Goal: Find specific page/section: Find specific page/section

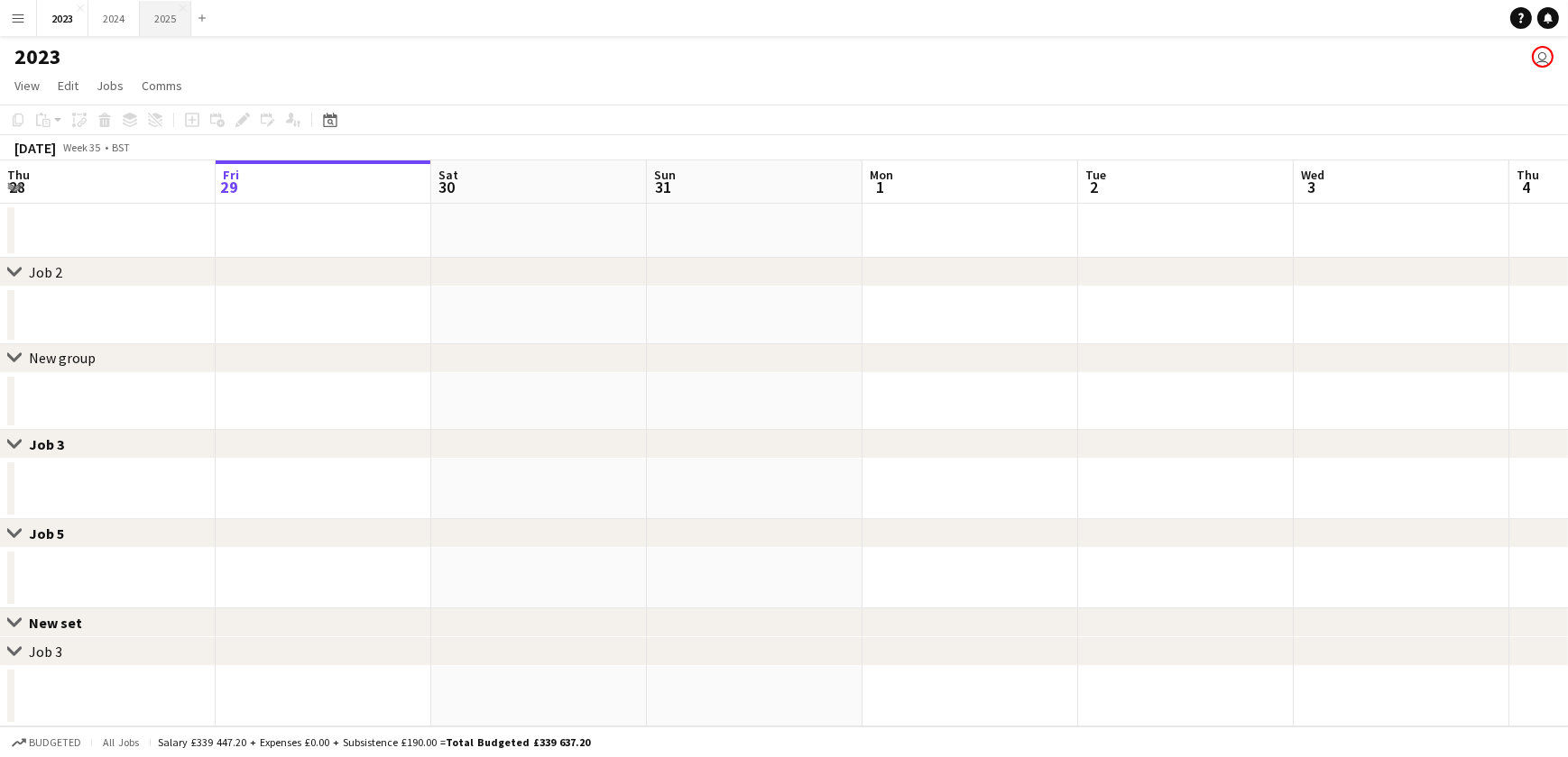
click at [153, 16] on button "2025 Close" at bounding box center [165, 19] width 51 height 35
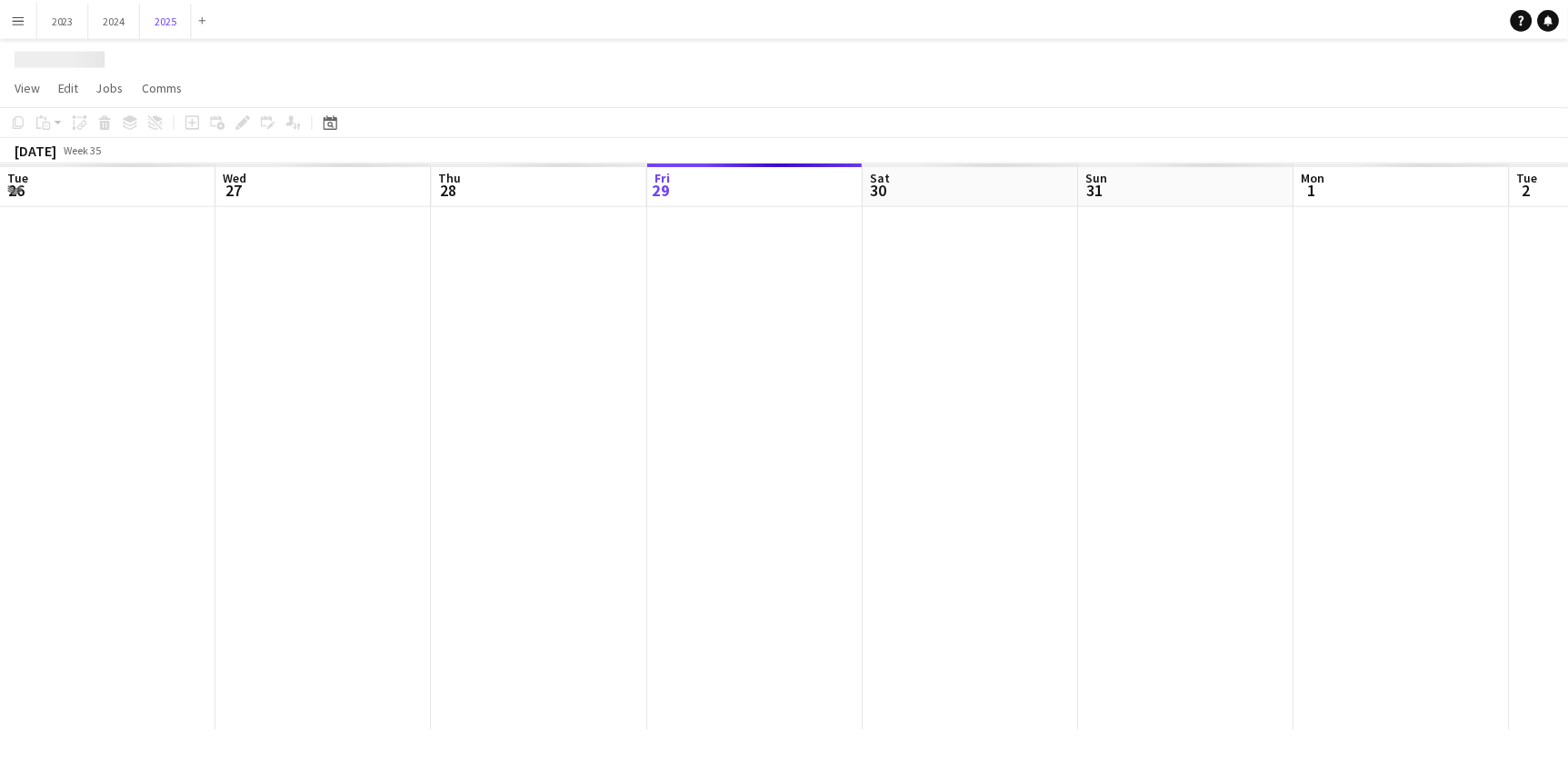
scroll to position [0, 434]
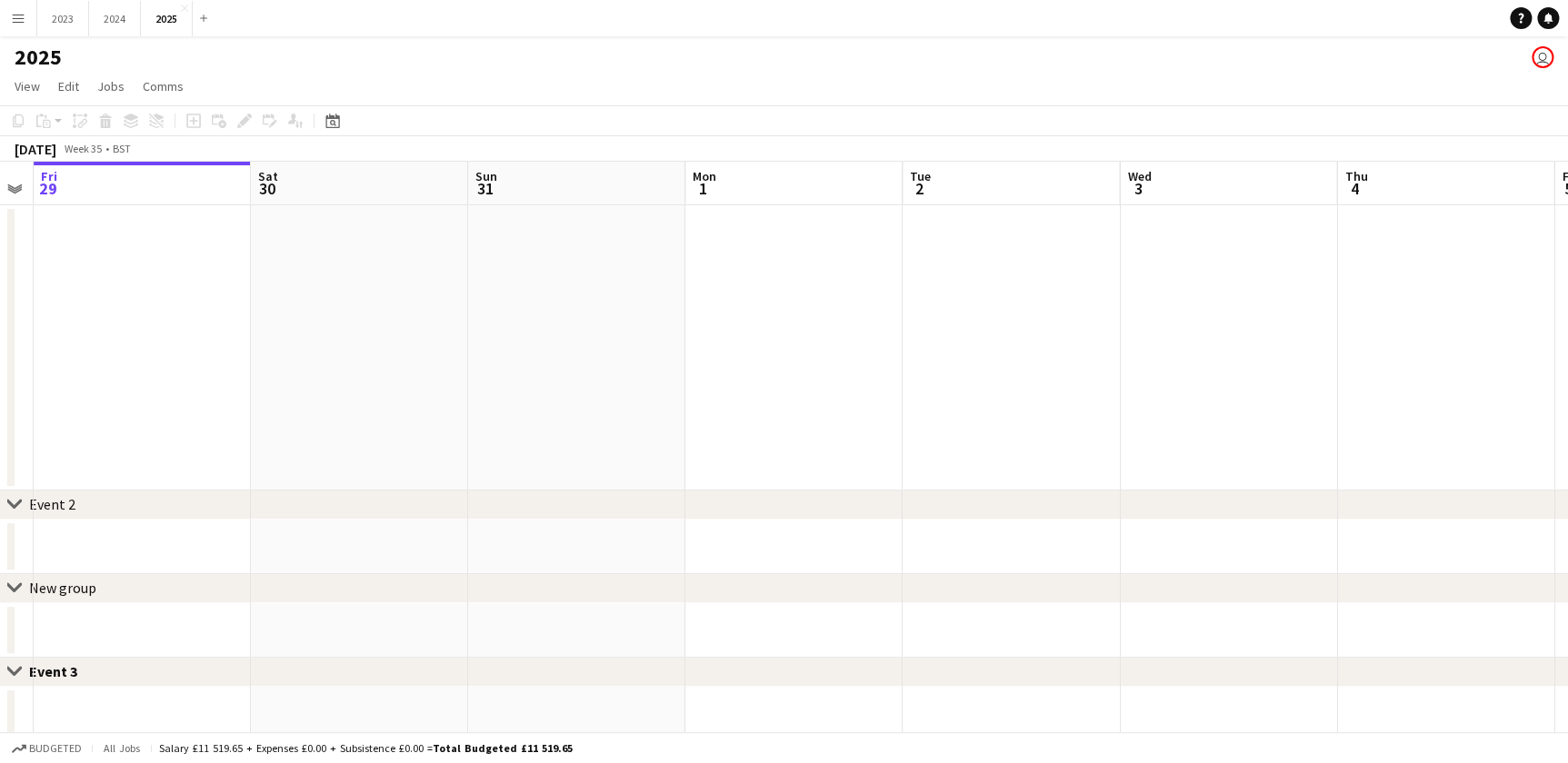
drag, startPoint x: 771, startPoint y: 388, endPoint x: 866, endPoint y: 399, distance: 95.6
click at [322, 388] on app-calendar-viewport "Tue 26 Wed 27 Thu 28 Fri 29 Sat 30 Sun 31 Mon 1 Tue 2 Wed 3 Thu 4 Fri 5 Sat 6 4…" at bounding box center [784, 647] width 1568 height 972
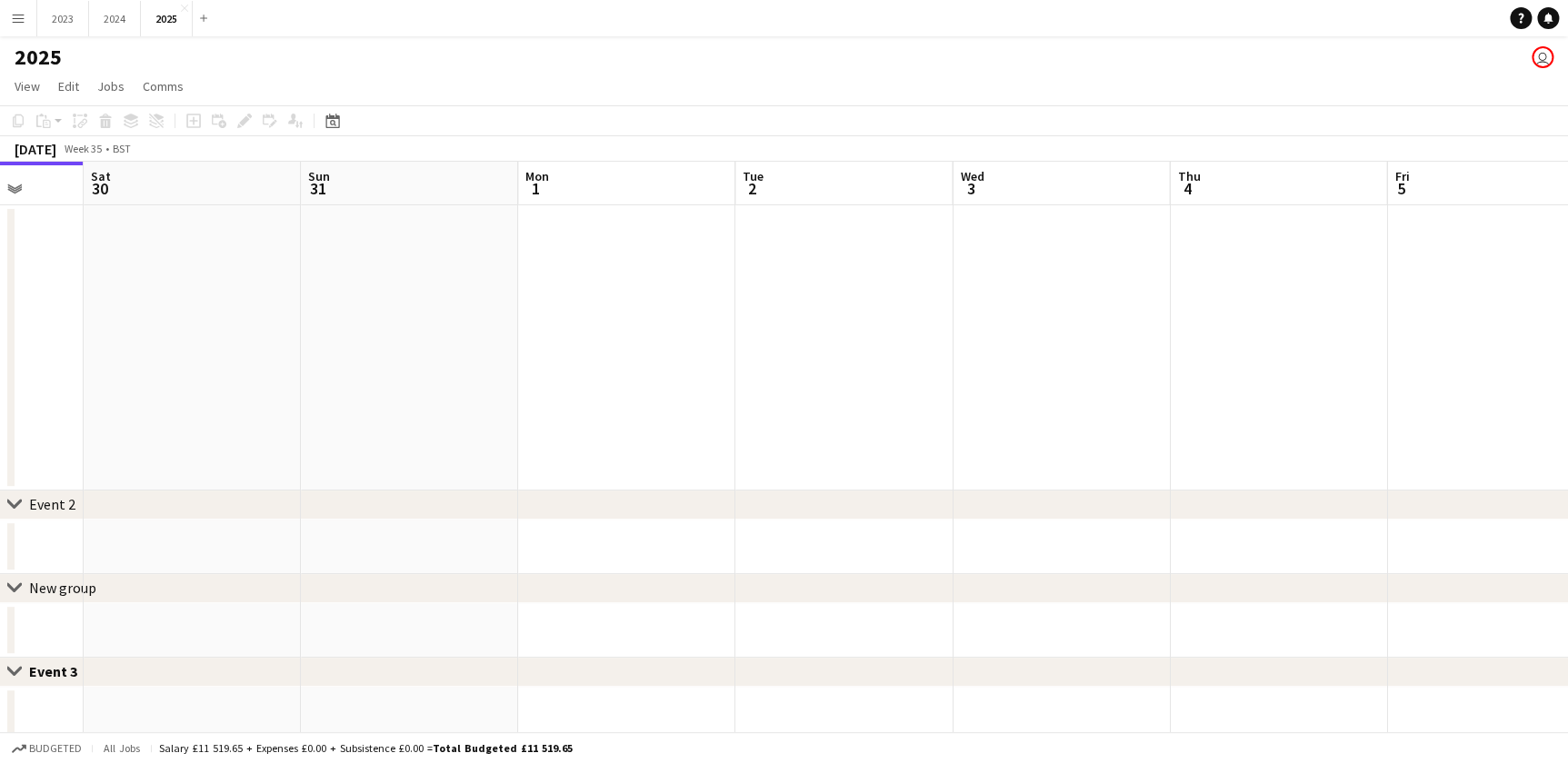
drag, startPoint x: 727, startPoint y: 399, endPoint x: 596, endPoint y: 399, distance: 131.0
click at [536, 399] on app-calendar-viewport "Tue 26 Wed 27 Thu 28 Fri 29 Sat 30 Sun 31 Mon 1 Tue 2 Wed 3 Thu 4 Fri 5 Sat 6 4…" at bounding box center [784, 647] width 1568 height 972
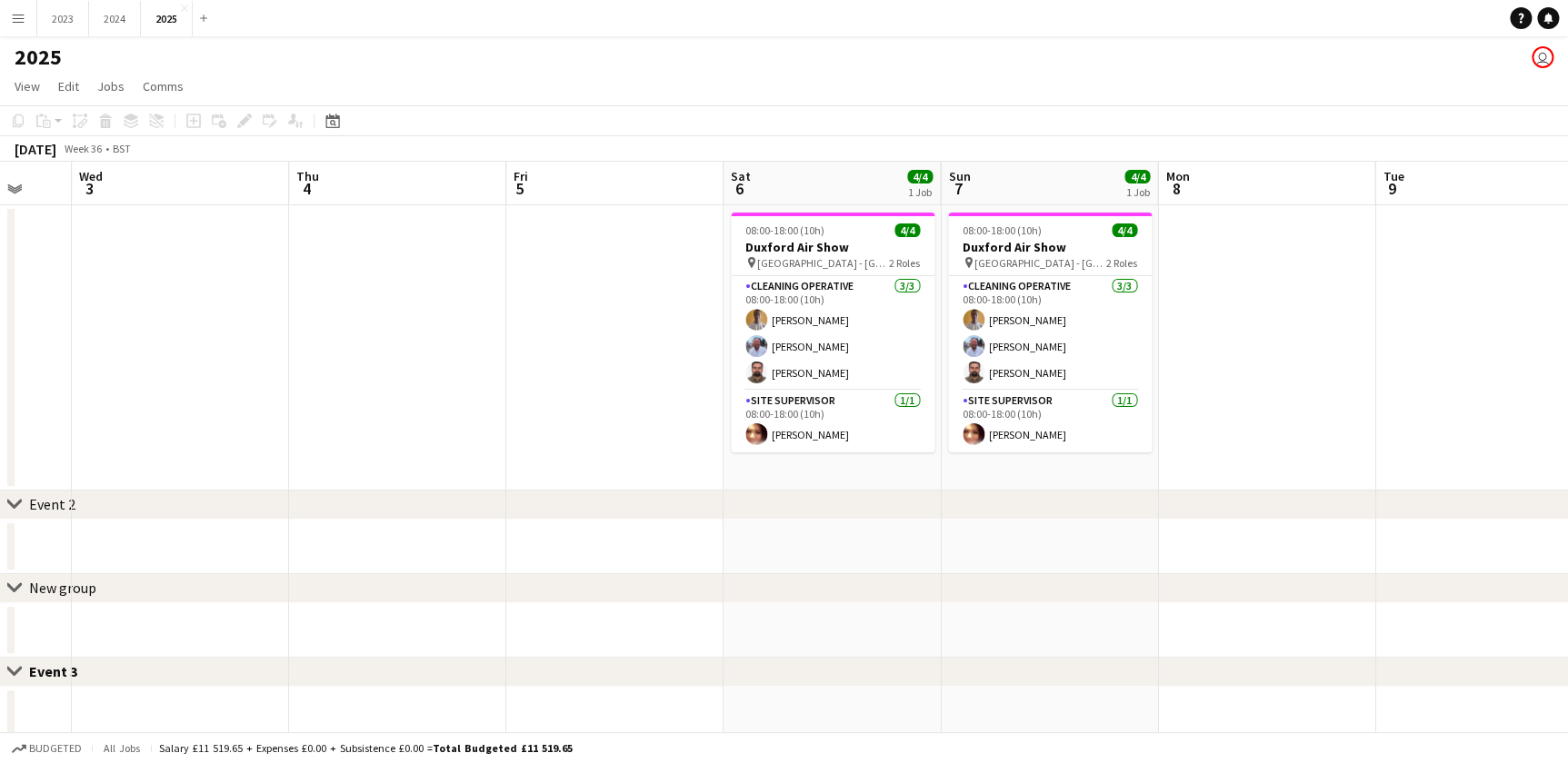
drag, startPoint x: 883, startPoint y: 405, endPoint x: 487, endPoint y: 410, distance: 396.0
click at [487, 410] on app-calendar-viewport "Sat 30 Sun 31 Mon 1 Tue 2 Wed 3 Thu 4 Fri 5 Sat 6 4/4 1 Job Sun 7 4/4 1 Job Mon…" at bounding box center [784, 647] width 1568 height 972
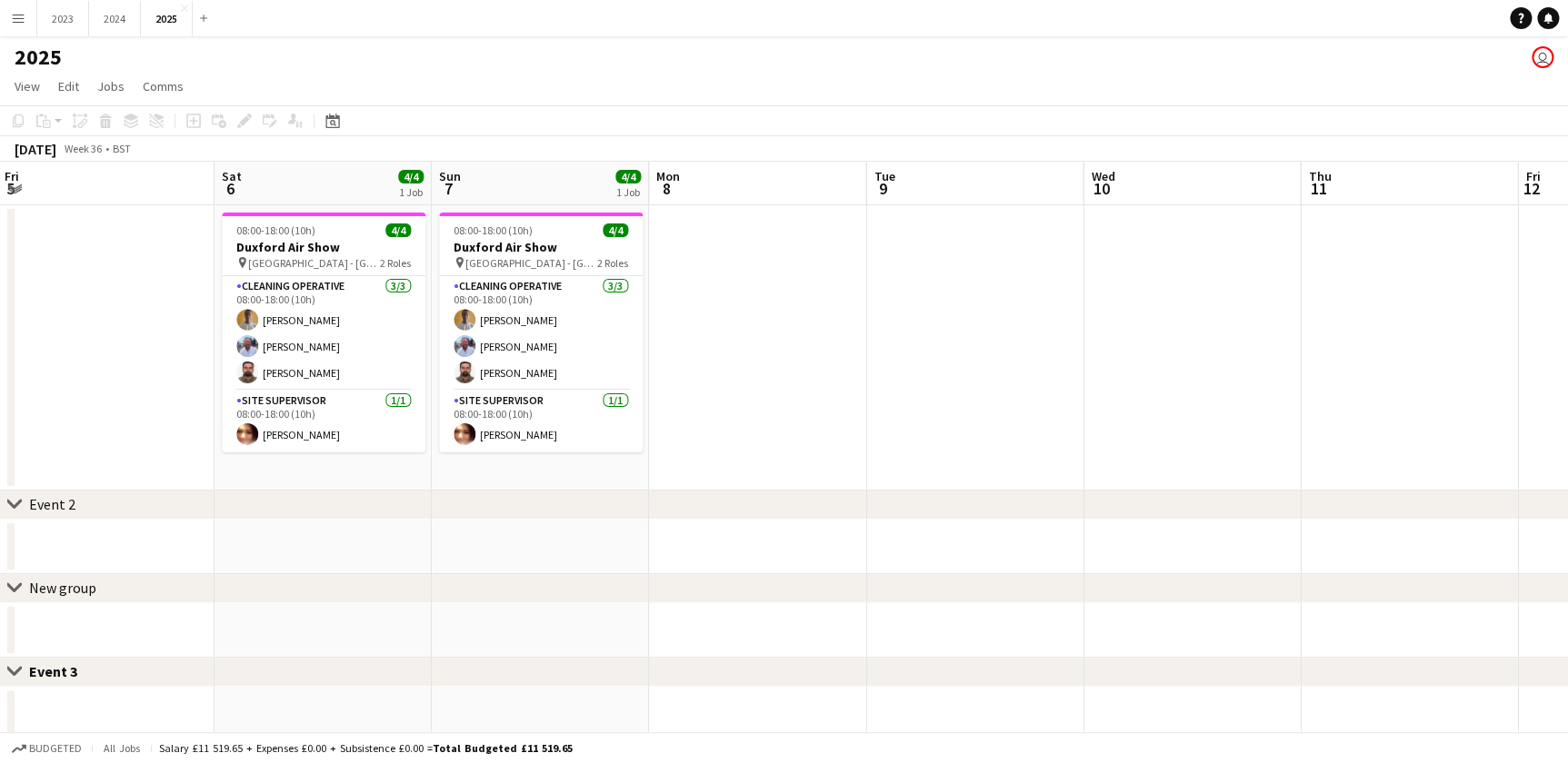
drag, startPoint x: 934, startPoint y: 468, endPoint x: 494, endPoint y: 462, distance: 440.0
click at [363, 465] on app-calendar-viewport "Mon 1 Tue 2 Wed 3 Thu 4 Fri 5 Sat 6 4/4 1 Job Sun 7 4/4 1 Job Mon 8 Tue 9 Wed 1…" at bounding box center [784, 647] width 1568 height 972
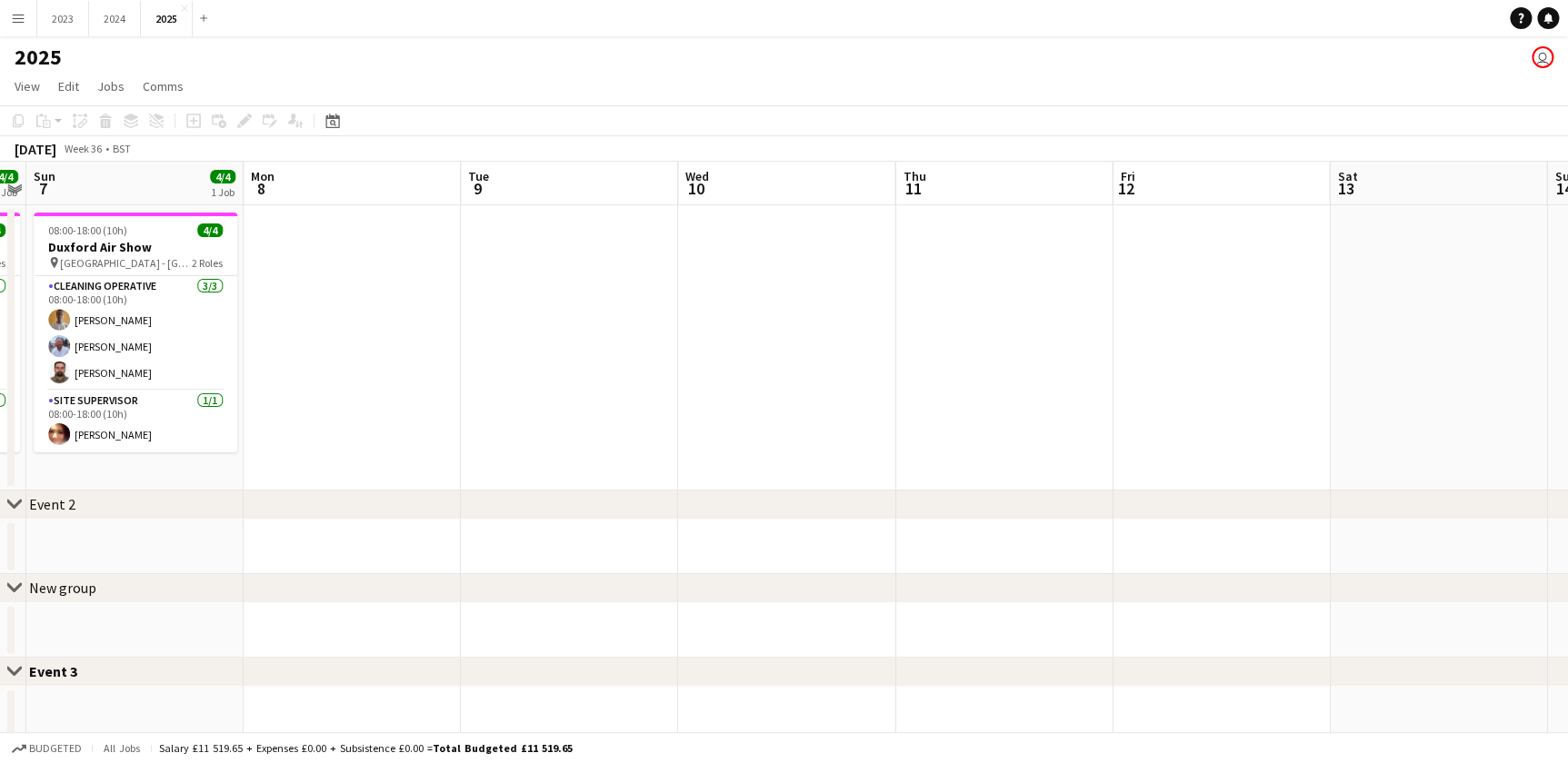
drag, startPoint x: 975, startPoint y: 454, endPoint x: 754, endPoint y: 454, distance: 221.0
click at [632, 456] on app-calendar-viewport "Wed 3 Thu 4 Fri 5 Sat 6 4/4 1 Job Sun 7 4/4 1 Job Mon 8 Tue 9 Wed 10 Thu 11 Fri…" at bounding box center [784, 647] width 1568 height 972
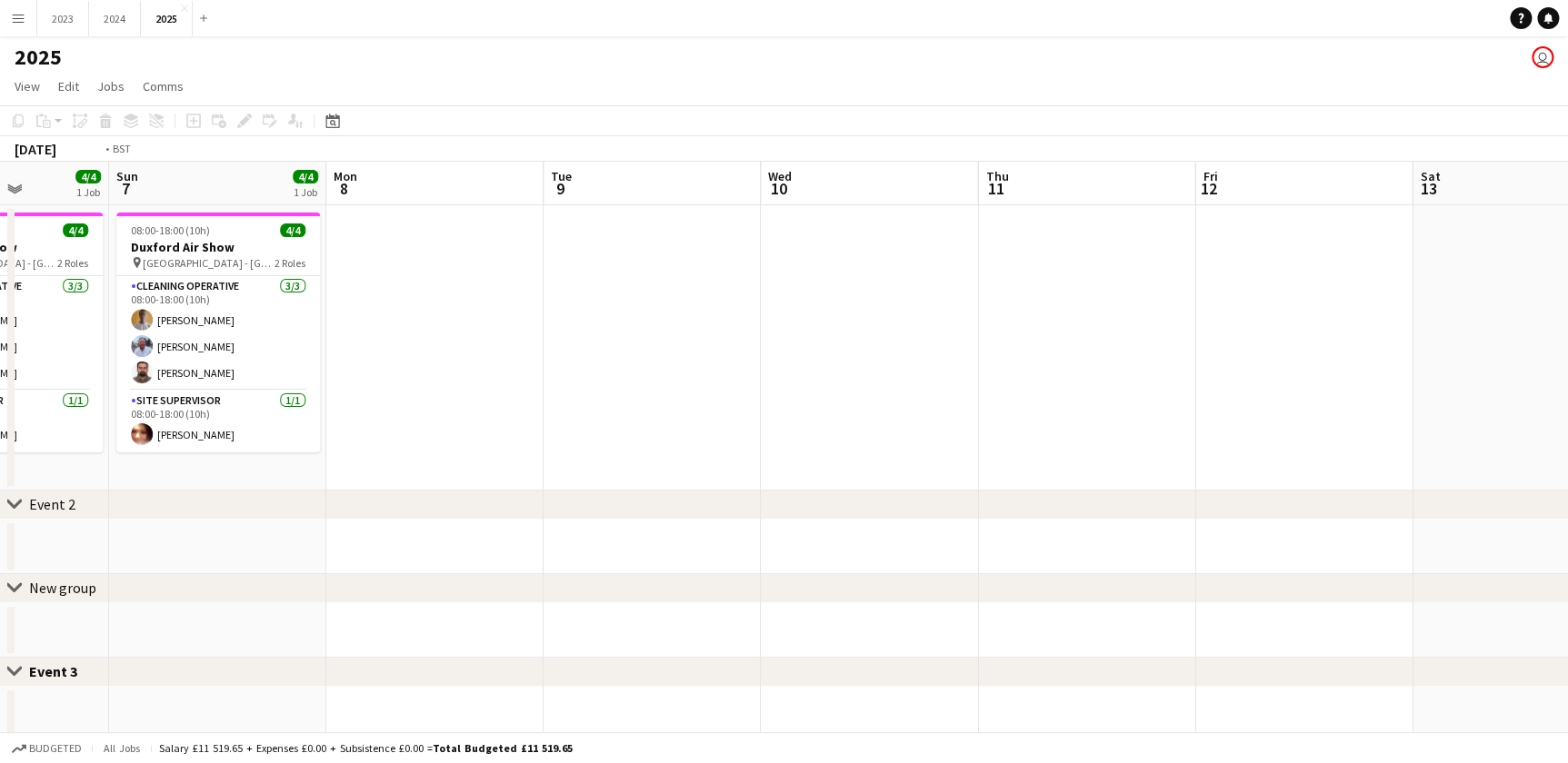
drag, startPoint x: 1052, startPoint y: 462, endPoint x: 711, endPoint y: 460, distance: 341.0
click at [678, 460] on app-calendar-viewport "Wed 3 Thu 4 Fri 5 Sat 6 4/4 1 Job Sun 7 4/4 1 Job Mon 8 Tue 9 Wed 10 Thu 11 Fri…" at bounding box center [784, 647] width 1568 height 972
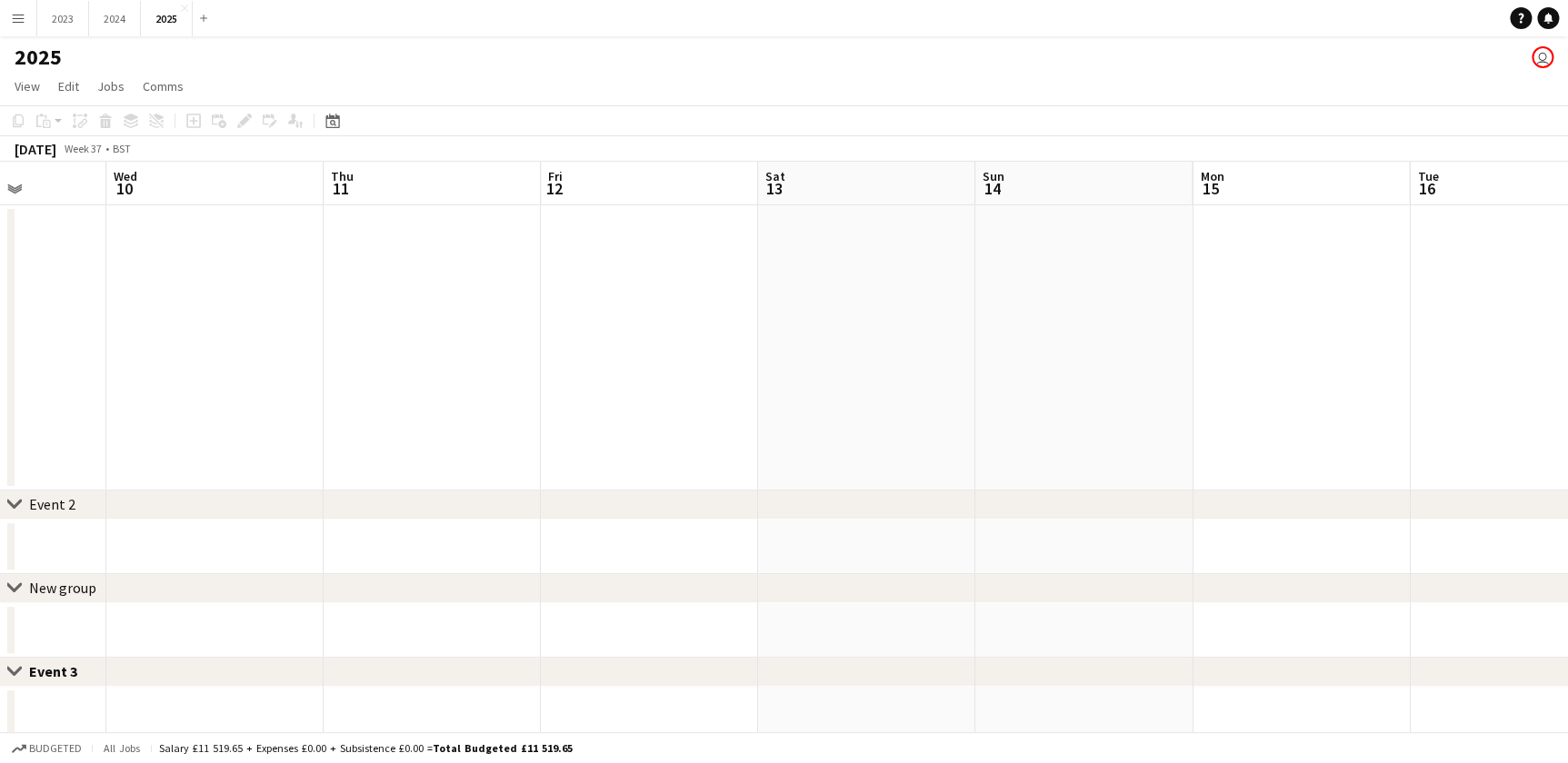
drag, startPoint x: 1052, startPoint y: 458, endPoint x: 577, endPoint y: 446, distance: 475.2
click at [534, 446] on app-calendar-viewport "Sun 7 4/4 1 Job Mon 8 Tue 9 Wed 10 Thu 11 Fri 12 Sat 13 Sun 14 Mon 15 Tue 16 We…" at bounding box center [784, 647] width 1568 height 972
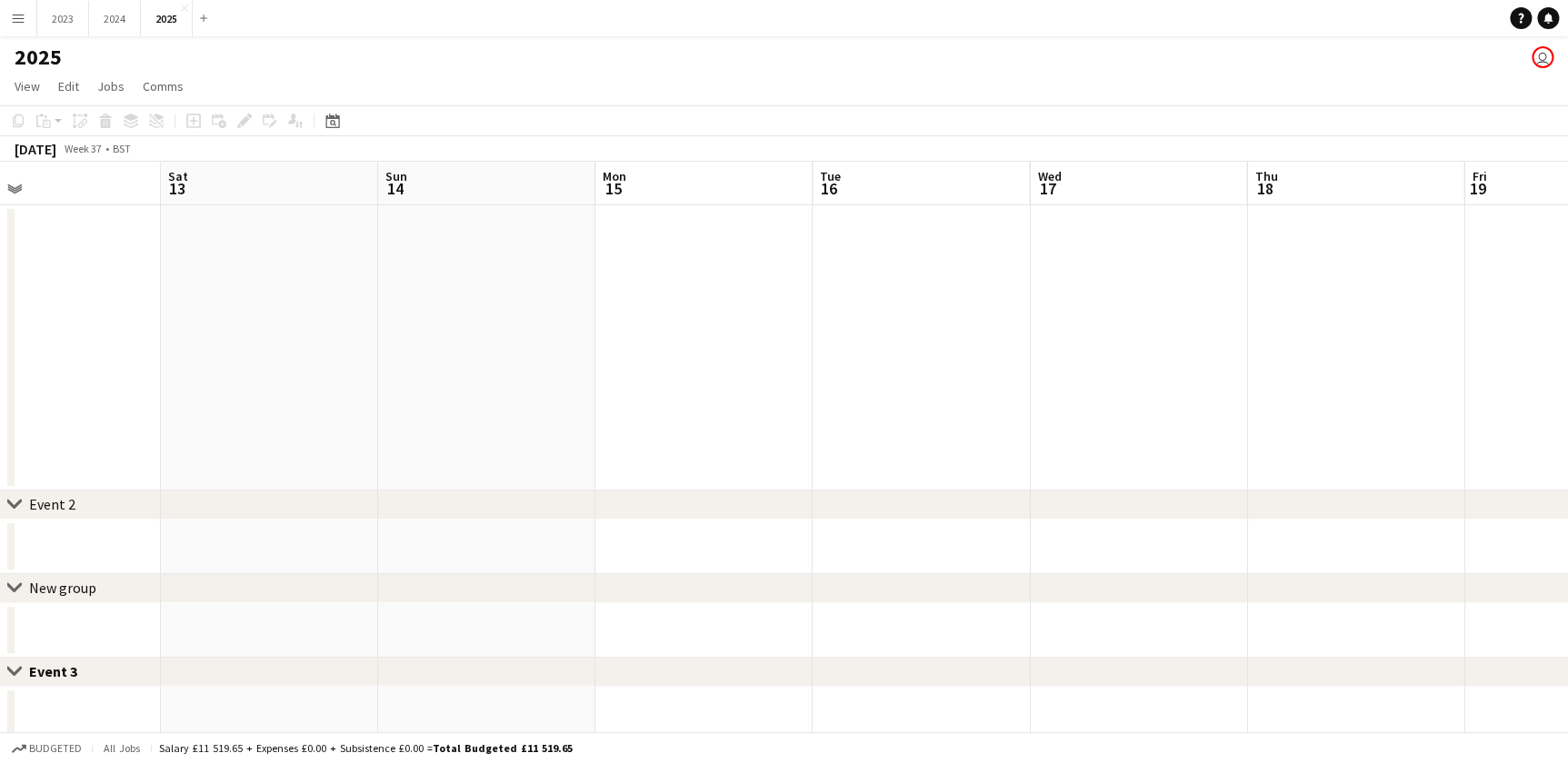
drag, startPoint x: 970, startPoint y: 445, endPoint x: 495, endPoint y: 433, distance: 475.2
click at [457, 433] on app-calendar-viewport "Tue 9 Wed 10 Thu 11 Fri 12 Sat 13 Sun 14 Mon 15 Tue 16 Wed 17 Thu 18 Fri 19 Sat…" at bounding box center [784, 647] width 1568 height 972
drag, startPoint x: 1004, startPoint y: 437, endPoint x: 505, endPoint y: 437, distance: 499.0
click at [505, 437] on app-calendar-viewport "Thu 11 Fri 12 Sat 13 Sun 14 Mon 15 Tue 16 Wed 17 Thu 18 Fri 19 Sat 20 Sun 21 Mo…" at bounding box center [784, 647] width 1568 height 972
drag, startPoint x: 961, startPoint y: 432, endPoint x: 283, endPoint y: 434, distance: 678.0
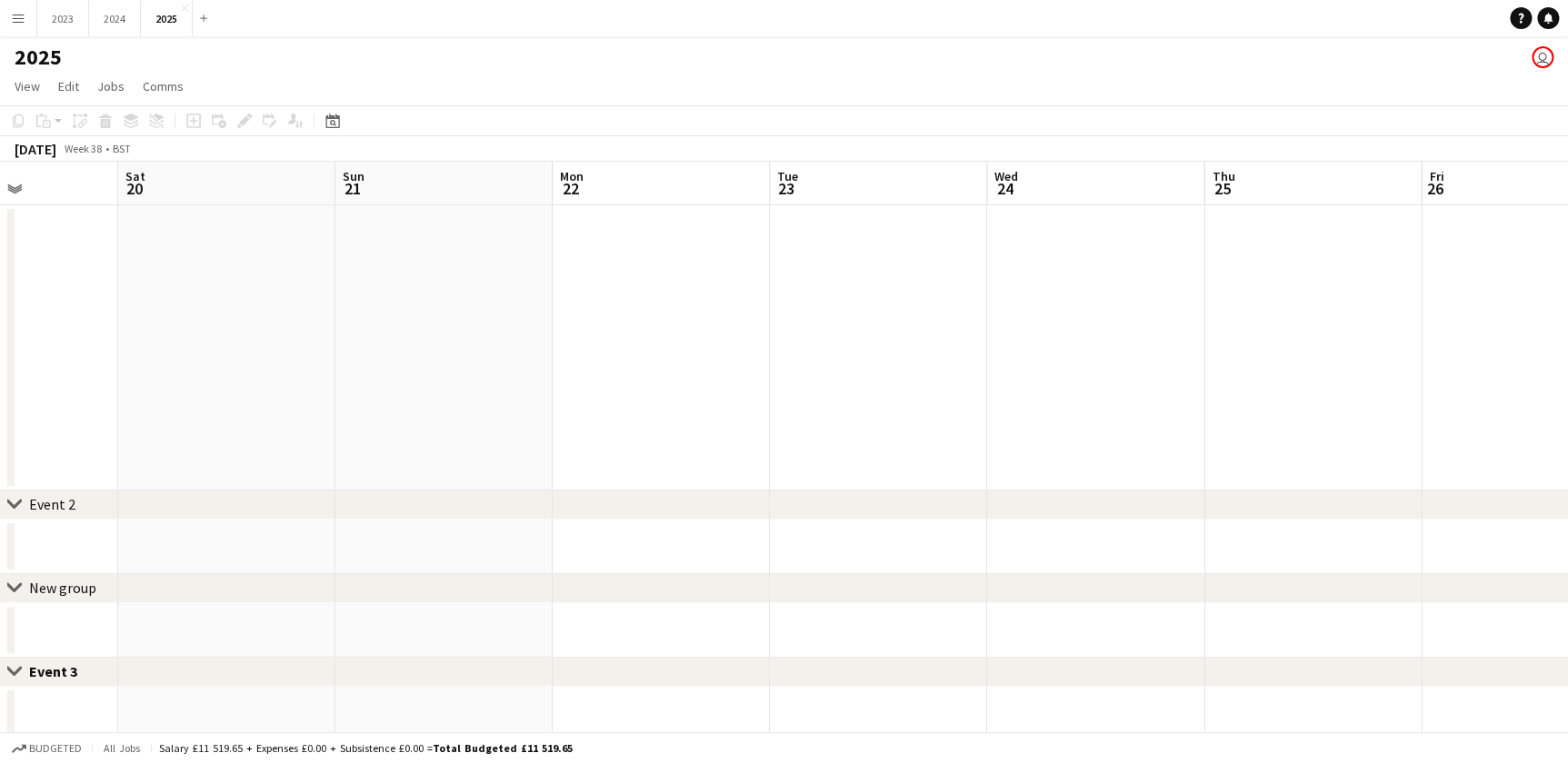
click at [283, 434] on app-calendar-viewport "Wed 17 Thu 18 Fri 19 Sat 20 Sun 21 Mon 22 Tue 23 Wed 24 Thu 25 Fri 26 Sat 27 Su…" at bounding box center [784, 647] width 1568 height 972
drag, startPoint x: 805, startPoint y: 426, endPoint x: 62, endPoint y: 418, distance: 743.0
click at [62, 418] on app-calendar-viewport "Wed 17 Thu 18 Fri 19 Sat 20 Sun 21 Mon 22 Tue 23 Wed 24 Thu 25 Fri 26 Sat 27 Su…" at bounding box center [784, 647] width 1568 height 972
drag, startPoint x: 854, startPoint y: 435, endPoint x: 290, endPoint y: 432, distance: 564.0
click at [264, 434] on app-calendar-viewport "Sat 20 Sun 21 Mon 22 Tue 23 Wed 24 Thu 25 Fri 26 Sat 27 Sun 28 Mon 29 Tue 30 We…" at bounding box center [784, 647] width 1568 height 972
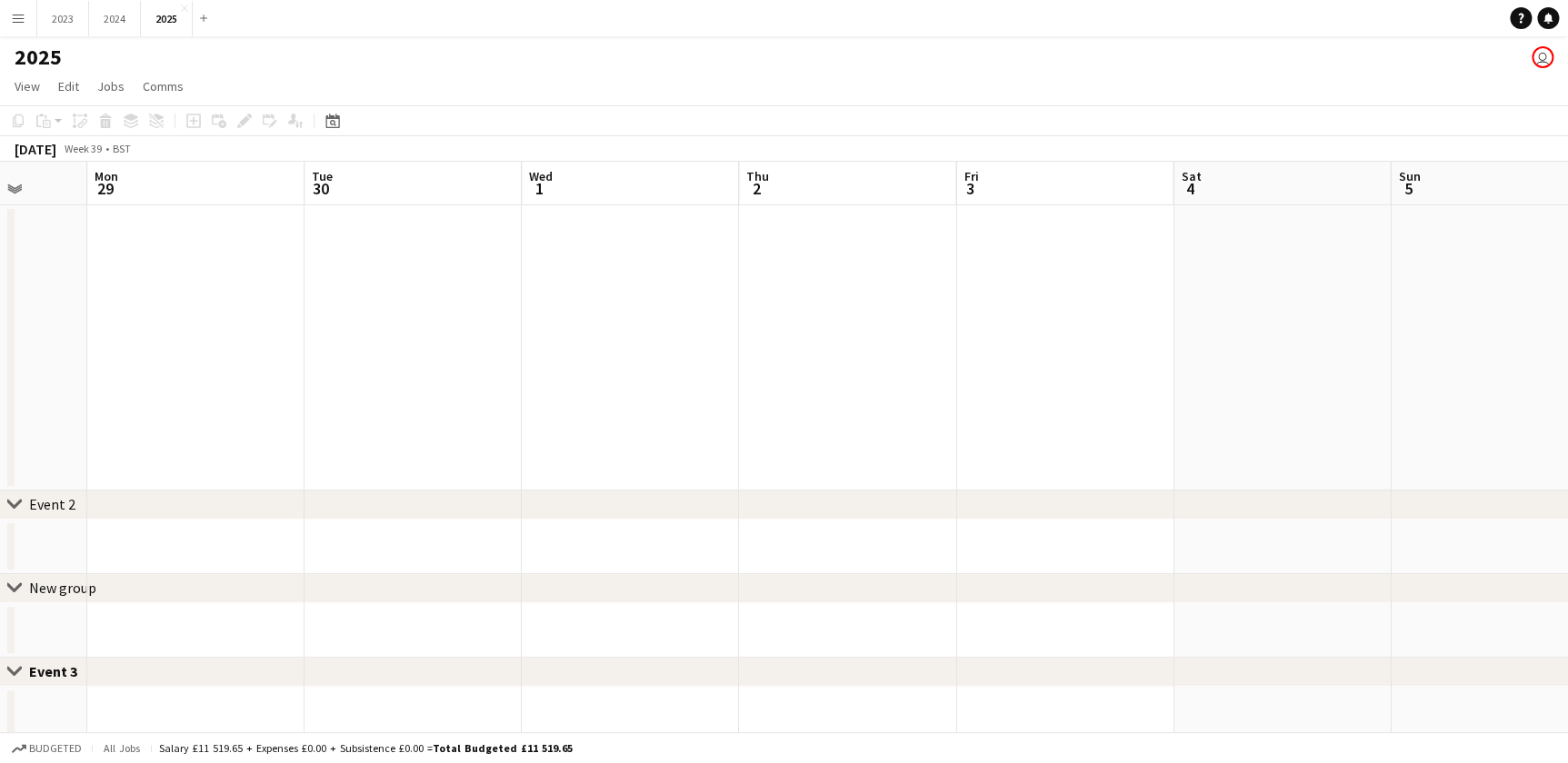
drag, startPoint x: 942, startPoint y: 432, endPoint x: 320, endPoint y: 423, distance: 622.1
click at [290, 424] on app-calendar-viewport "Thu 25 Fri 26 Sat 27 Sun 28 Mon 29 Tue 30 Wed 1 Thu 2 Fri 3 Sat 4 Sun 5 Mon 6 T…" at bounding box center [784, 647] width 1568 height 972
drag, startPoint x: 1074, startPoint y: 454, endPoint x: 790, endPoint y: 440, distance: 284.3
click at [521, 438] on app-calendar-viewport "Thu 25 Fri 26 Sat 27 Sun 28 Mon 29 Tue 30 Wed 1 Thu 2 Fri 3 Sat 4 Sun 5 Mon 6 T…" at bounding box center [784, 647] width 1568 height 972
drag, startPoint x: 392, startPoint y: 439, endPoint x: 1140, endPoint y: 435, distance: 748.0
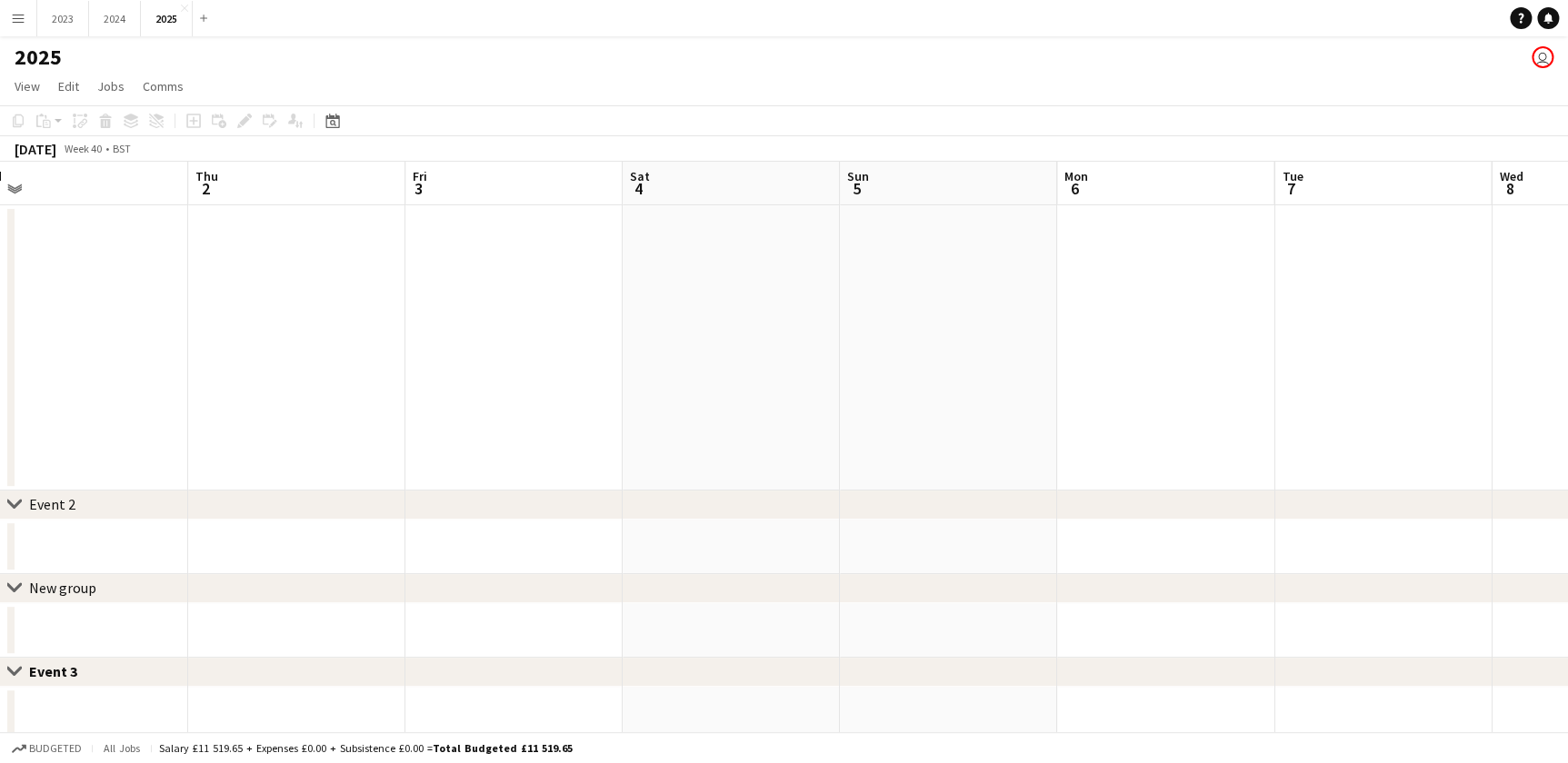
click at [373, 438] on app-calendar-viewport "Mon 29 Tue 30 Wed 1 Thu 2 Fri 3 Sat 4 Sun 5 Mon 6 Tue 7 Wed 8 Thu 9 Fri 10 Sat …" at bounding box center [784, 647] width 1568 height 972
drag, startPoint x: 1126, startPoint y: 435, endPoint x: 608, endPoint y: 431, distance: 518.0
click at [606, 431] on app-calendar-viewport "Thu 2 Fri 3 Sat 4 Sun 5 Mon 6 Tue 7 Wed 8 Thu 9 Fri 10 Sat 11 Sun 12 Mon 13 Tue…" at bounding box center [784, 647] width 1568 height 972
drag, startPoint x: 954, startPoint y: 432, endPoint x: 473, endPoint y: 432, distance: 481.0
click at [474, 432] on app-calendar-viewport "Sat 4 Sun 5 Mon 6 Tue 7 Wed 8 Thu 9 Fri 10 Sat 11 Sun 12 Mon 13 Tue 14 Wed 15 T…" at bounding box center [784, 647] width 1568 height 972
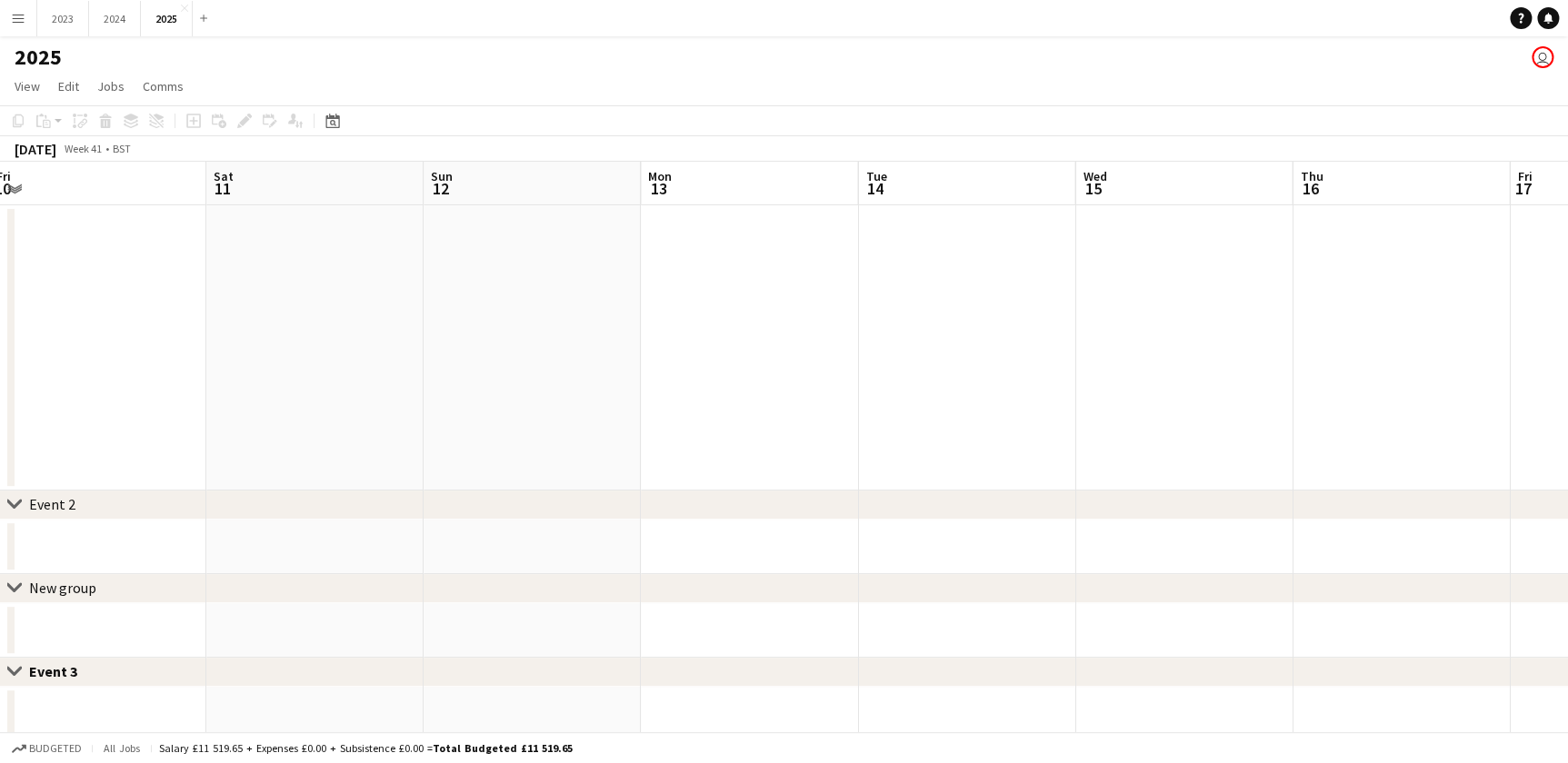
drag, startPoint x: 963, startPoint y: 444, endPoint x: 586, endPoint y: 435, distance: 377.1
click at [309, 430] on app-calendar-viewport "Mon 6 Tue 7 Wed 8 Thu 9 Fri 10 Sat 11 Sun 12 Mon 13 Tue 14 Wed 15 Thu 16 Fri 17…" at bounding box center [784, 647] width 1568 height 972
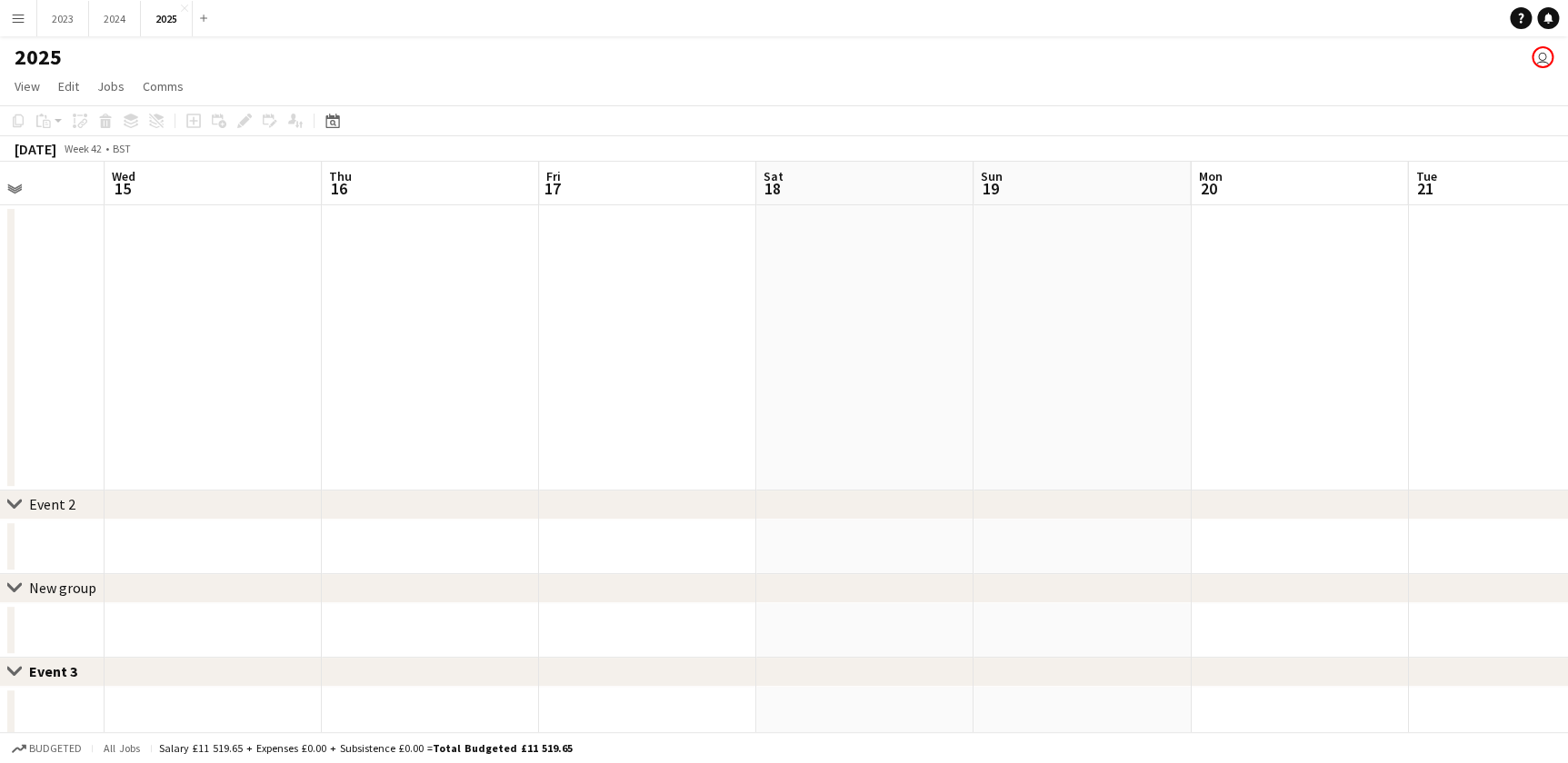
drag, startPoint x: 979, startPoint y: 447, endPoint x: 447, endPoint y: 444, distance: 532.0
click at [447, 444] on app-calendar-viewport "Sun 12 Mon 13 Tue 14 Wed 15 Thu 16 Fri 17 Sat 18 Sun 19 Mon 20 Tue 21 Wed 22 Th…" at bounding box center [784, 647] width 1568 height 972
drag, startPoint x: 974, startPoint y: 462, endPoint x: 345, endPoint y: 434, distance: 629.6
click at [345, 434] on app-calendar-viewport "Sun 12 Mon 13 Tue 14 Wed 15 Thu 16 Fri 17 Sat 18 Sun 19 Mon 20 Tue 21 Wed 22 Th…" at bounding box center [784, 647] width 1568 height 972
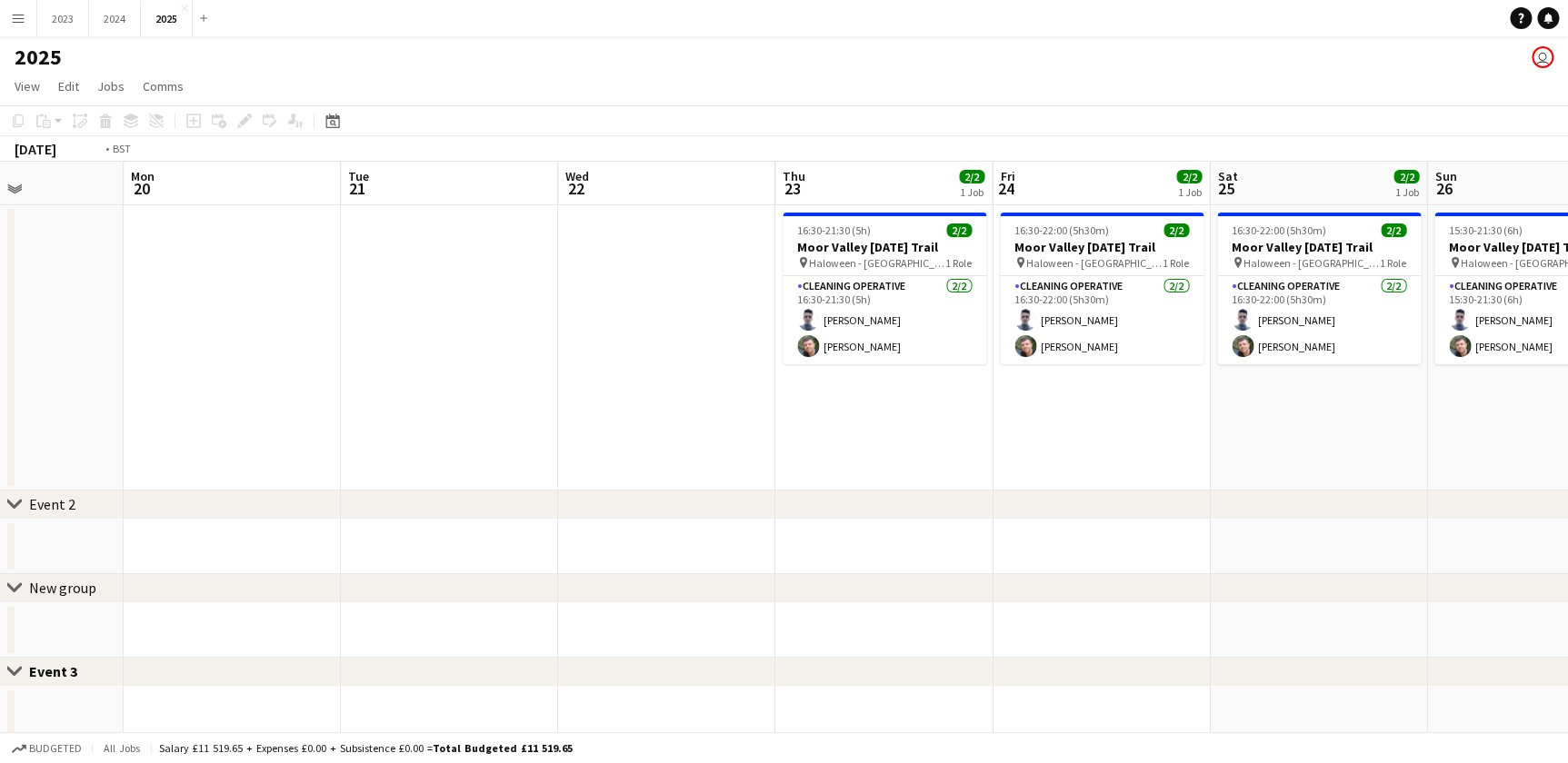
drag, startPoint x: 917, startPoint y: 421, endPoint x: 295, endPoint y: 421, distance: 622.0
click at [293, 421] on app-calendar-viewport "Thu 16 Fri 17 Sat 18 Sun 19 Mon 20 Tue 21 Wed 22 Thu 23 2/2 1 Job Fri 24 2/2 1 …" at bounding box center [784, 647] width 1568 height 972
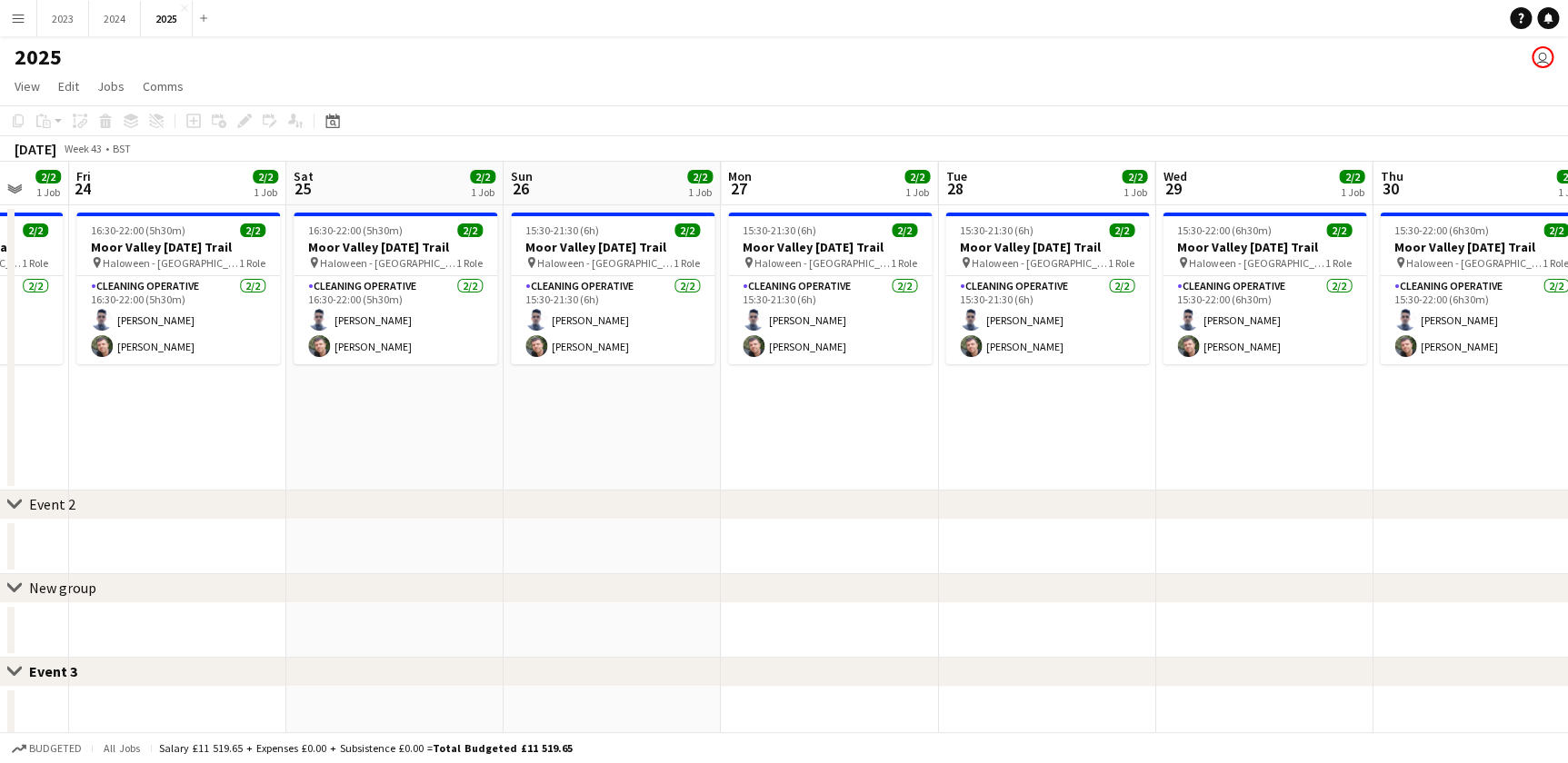
scroll to position [0, 854]
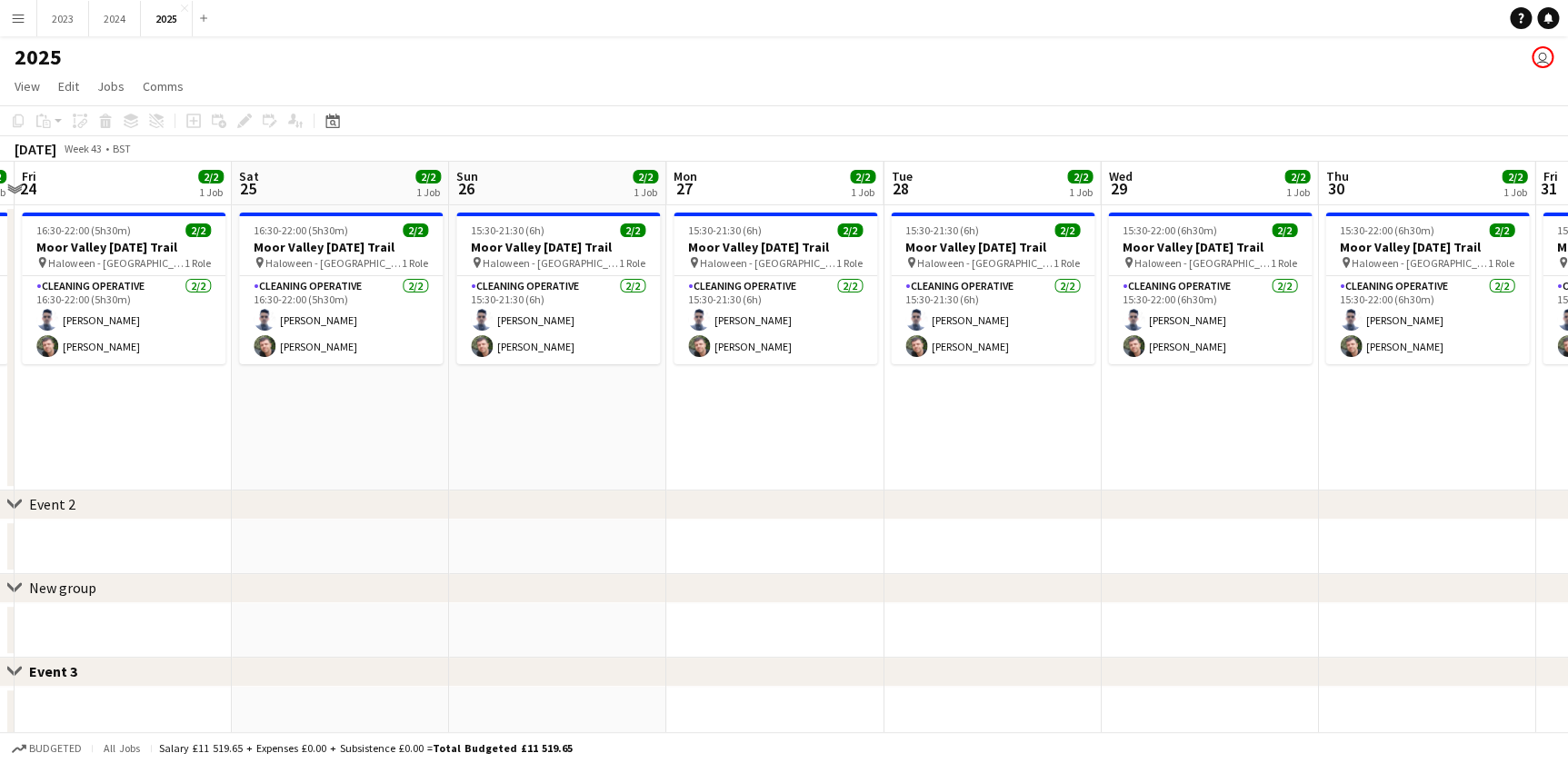
drag, startPoint x: 790, startPoint y: 421, endPoint x: -150, endPoint y: 402, distance: 940.2
click at [0, 402] on html "Menu Boards Boards Boards All jobs Status Workforce Workforce My Workforce Recr…" at bounding box center [784, 583] width 1568 height 1165
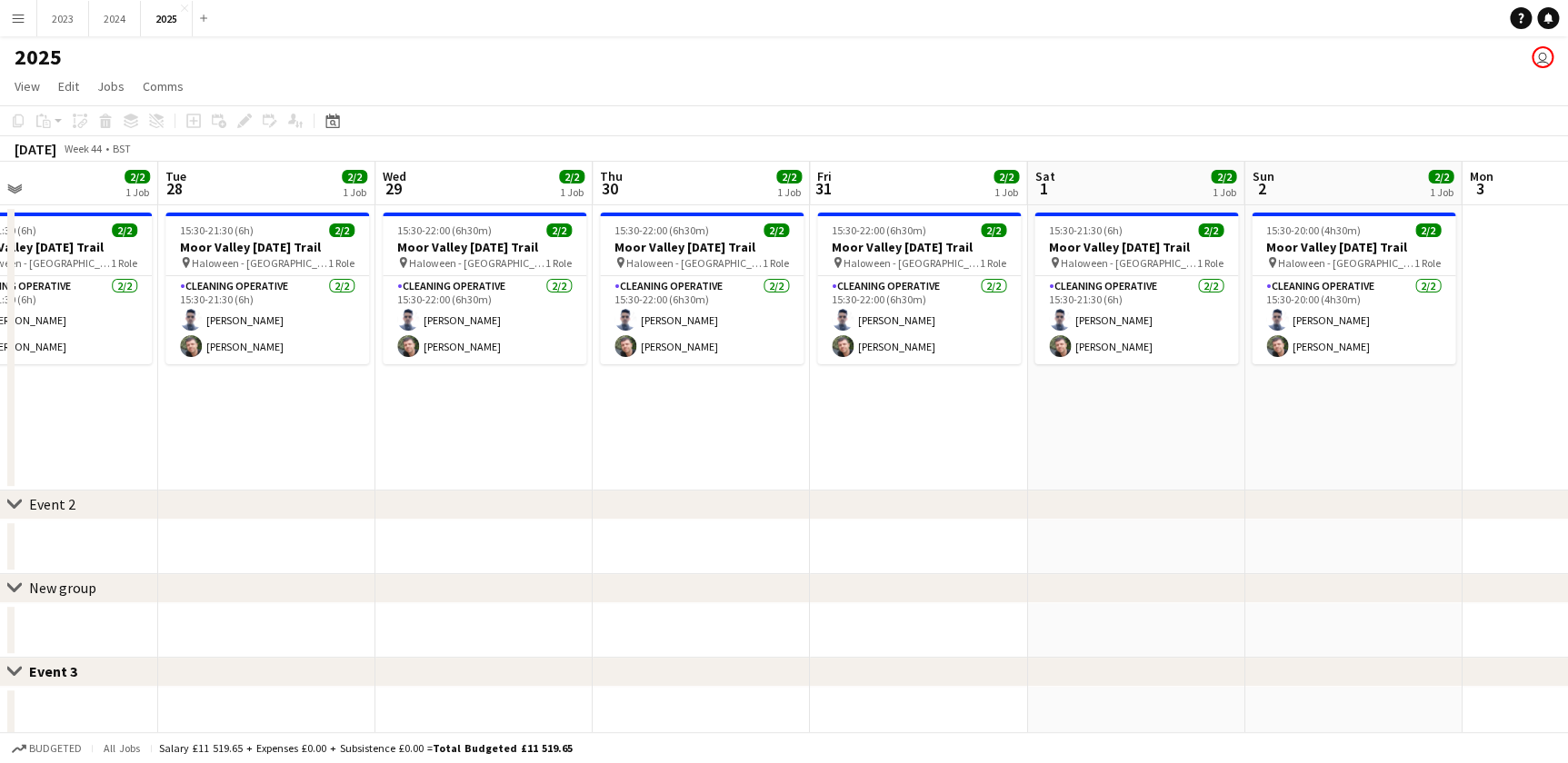
drag, startPoint x: 414, startPoint y: 421, endPoint x: -37, endPoint y: 418, distance: 451.0
click at [0, 418] on html "Menu Boards Boards Boards All jobs Status Workforce Workforce My Workforce Recr…" at bounding box center [784, 583] width 1568 height 1165
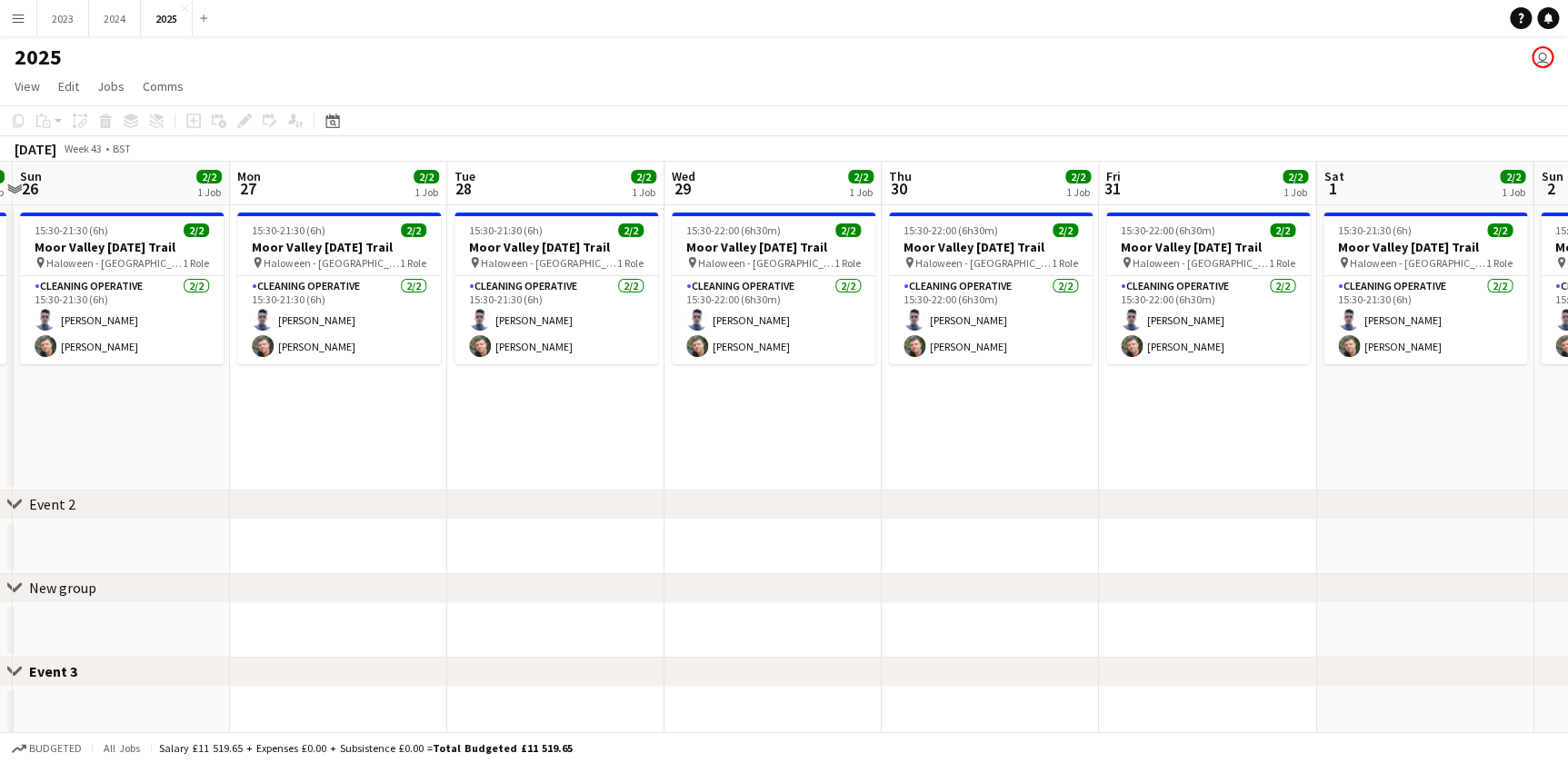
drag, startPoint x: 590, startPoint y: 455, endPoint x: 1204, endPoint y: 487, distance: 614.8
click at [1363, 484] on app-calendar-viewport "Fri 24 2/2 1 Job Sat 25 2/2 1 Job Sun 26 2/2 1 Job Mon 27 2/2 1 Job Tue 28 2/2 …" at bounding box center [784, 647] width 1568 height 972
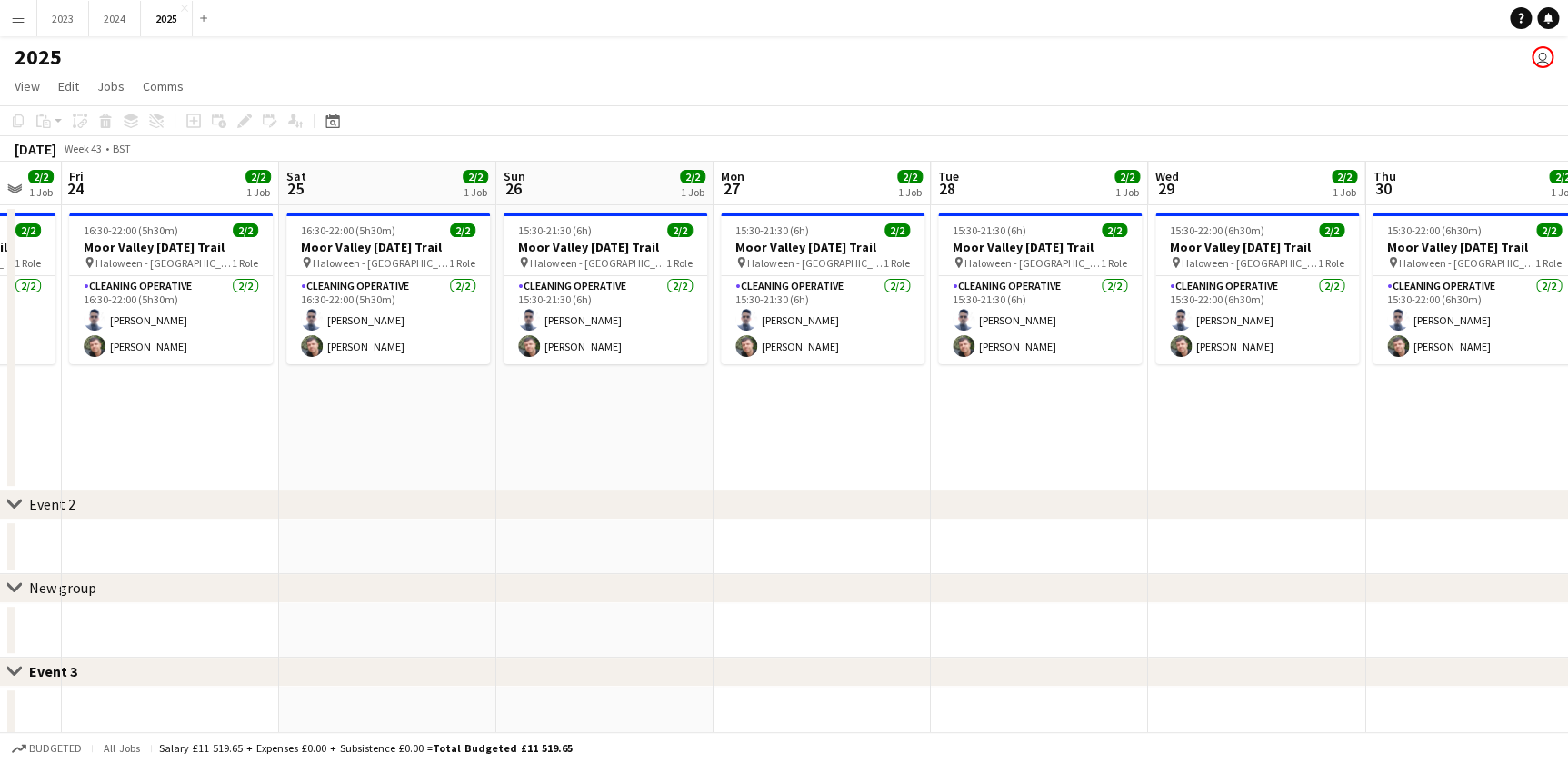
drag, startPoint x: 618, startPoint y: 491, endPoint x: 1236, endPoint y: 472, distance: 618.3
click at [1236, 472] on div "chevron-right Event 2 chevron-right New group Close set Event 3 Close set Event…" at bounding box center [784, 647] width 1568 height 972
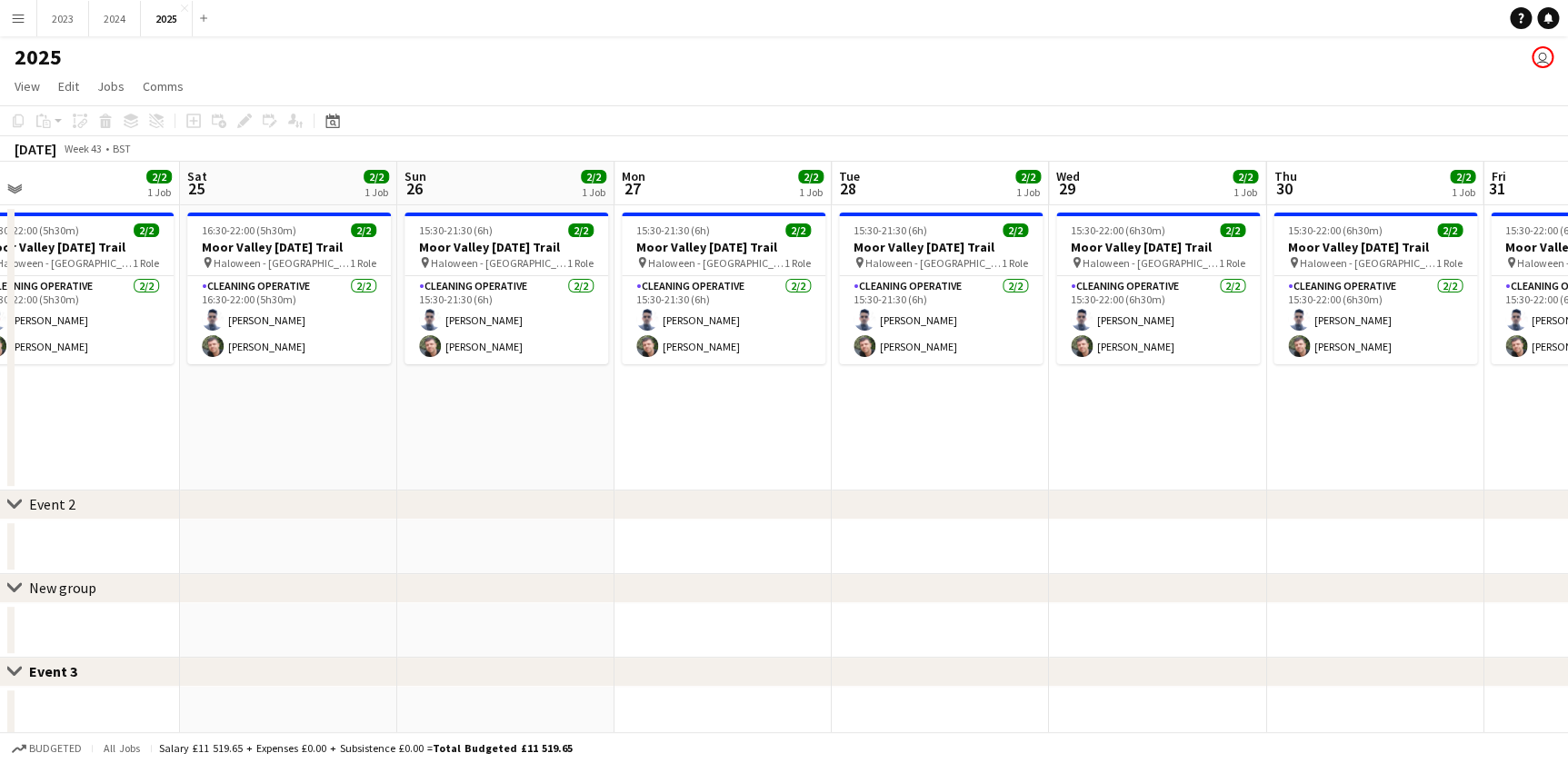
click at [918, 467] on app-calendar-viewport "Wed 22 Thu 23 2/2 1 Job Fri 24 2/2 1 Job Sat 25 2/2 1 Job Sun 26 2/2 1 Job Mon …" at bounding box center [784, 647] width 1568 height 972
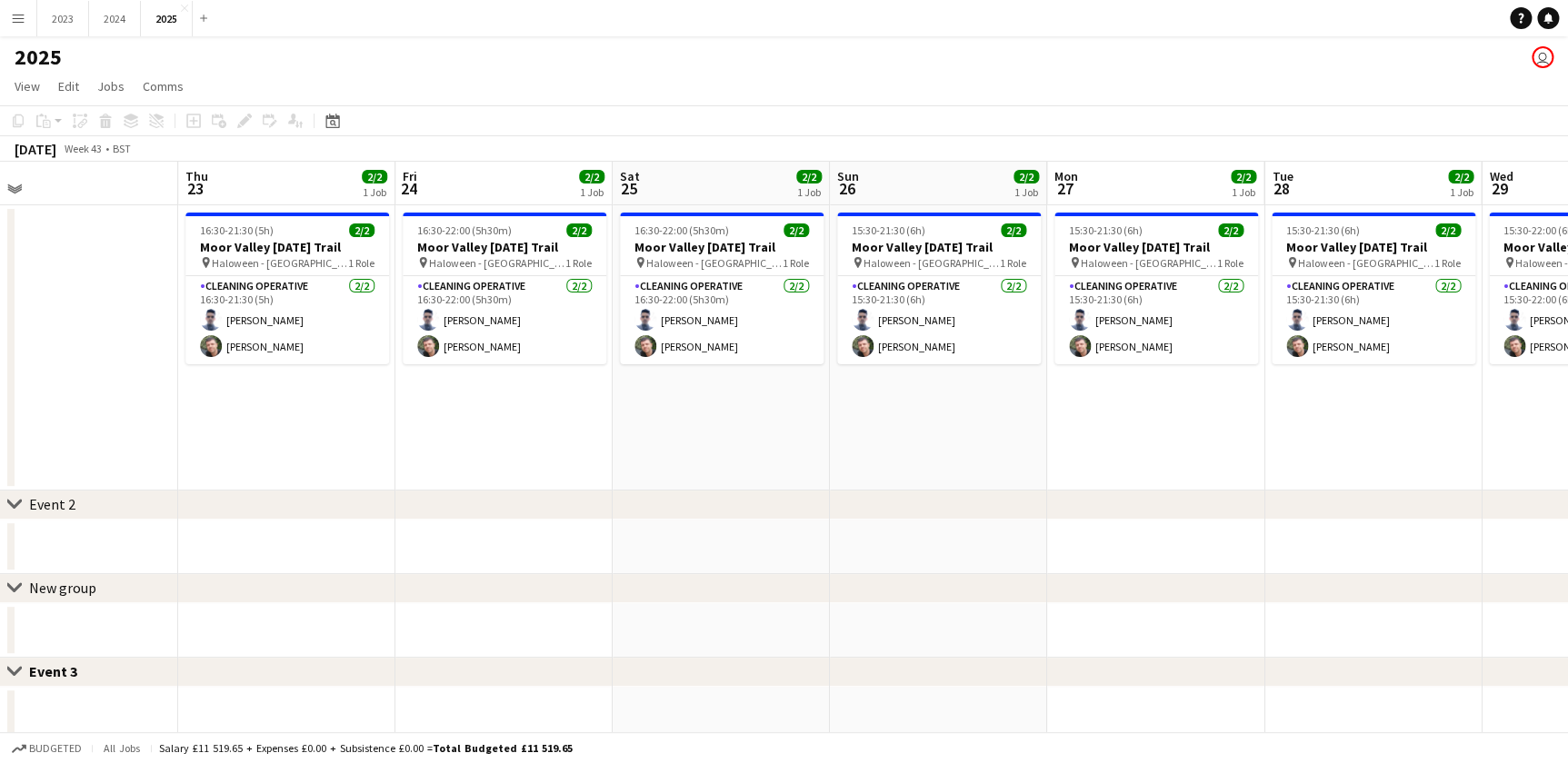
drag, startPoint x: 898, startPoint y: 456, endPoint x: 746, endPoint y: 461, distance: 152.1
click at [926, 456] on app-calendar-viewport "Mon 20 Tue 21 Wed 22 Thu 23 2/2 1 Job Fri 24 2/2 1 Job Sat 25 2/2 1 Job Sun 26 …" at bounding box center [784, 647] width 1568 height 972
